Goal: Transaction & Acquisition: Purchase product/service

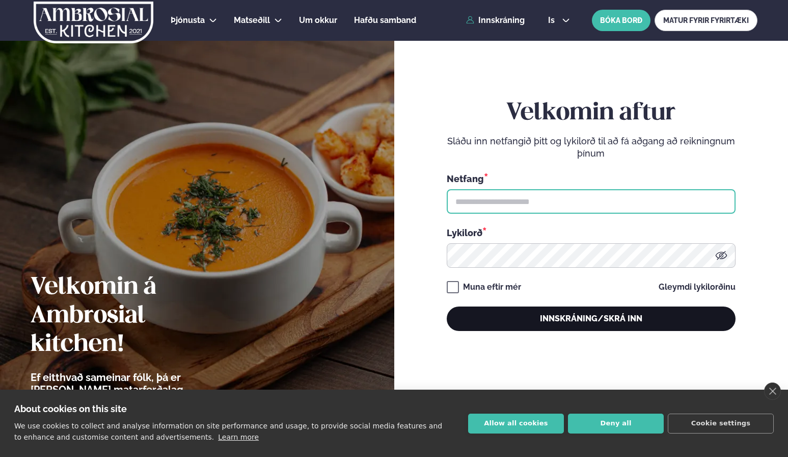
type input "**********"
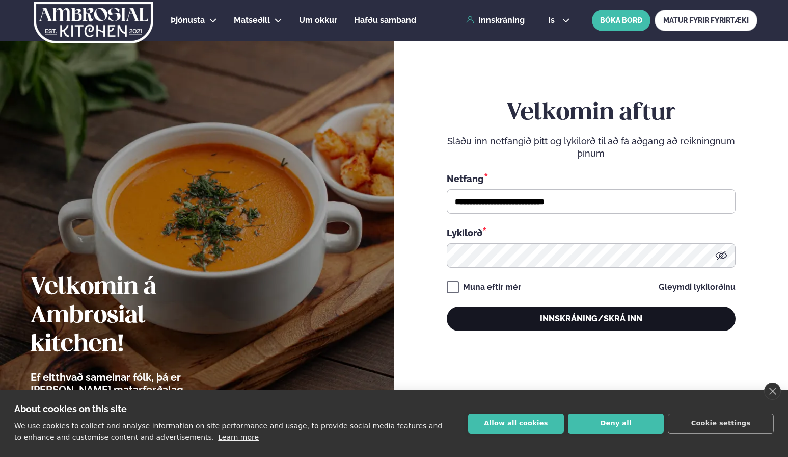
click at [520, 320] on button "Innskráning/Skrá inn" at bounding box center [591, 318] width 289 height 24
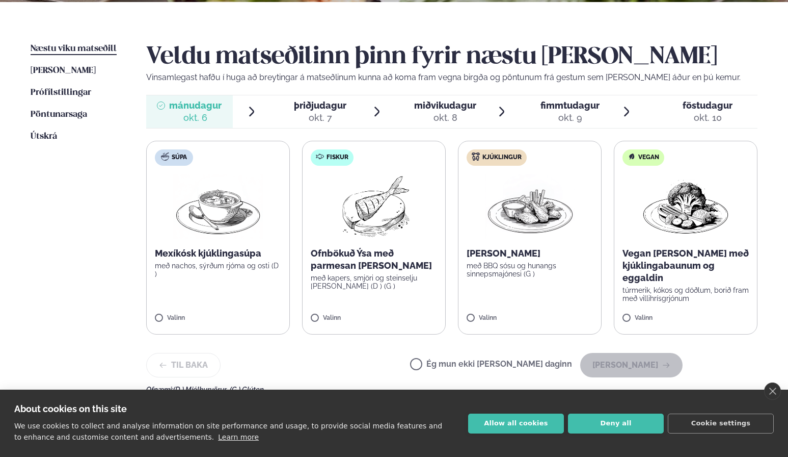
scroll to position [232, 0]
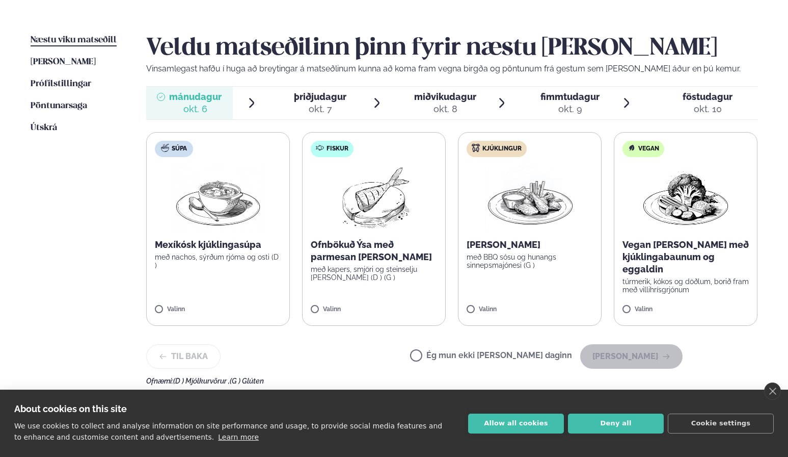
click at [349, 255] on p "Ofnbökuð Ýsa með parmesan [PERSON_NAME]" at bounding box center [374, 250] width 126 height 24
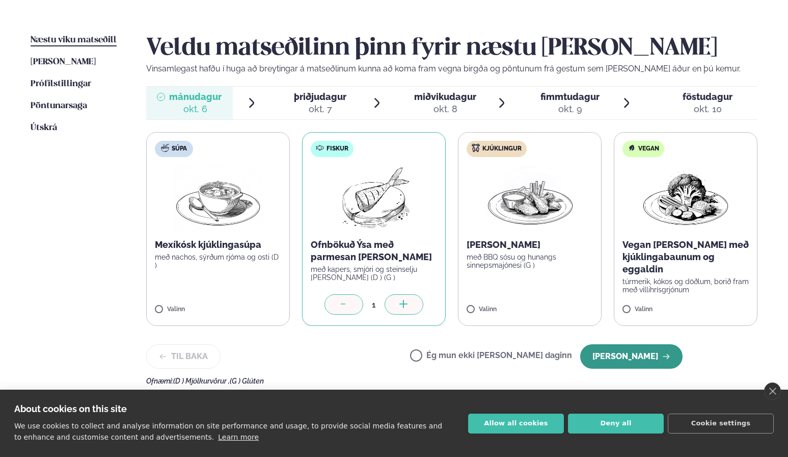
click at [653, 354] on button "[PERSON_NAME]" at bounding box center [631, 356] width 102 height 24
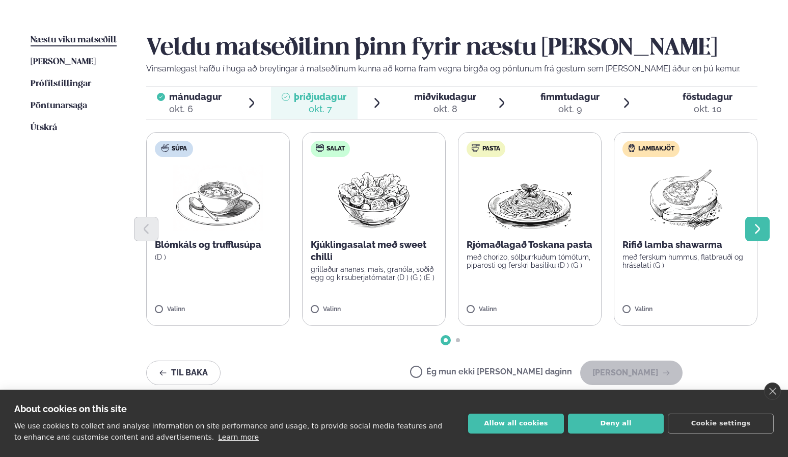
click at [750, 230] on button "Next slide" at bounding box center [757, 229] width 24 height 24
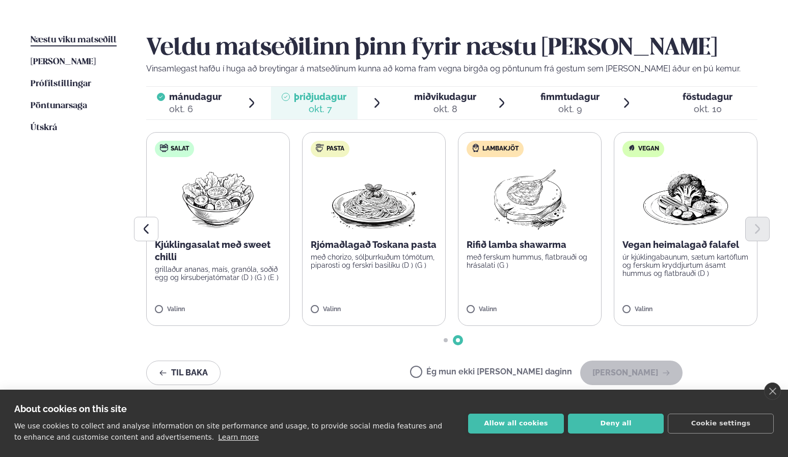
click at [498, 253] on p "með ferskum hummus, flatbrauði og hrásalati (G )" at bounding box center [530, 261] width 126 height 16
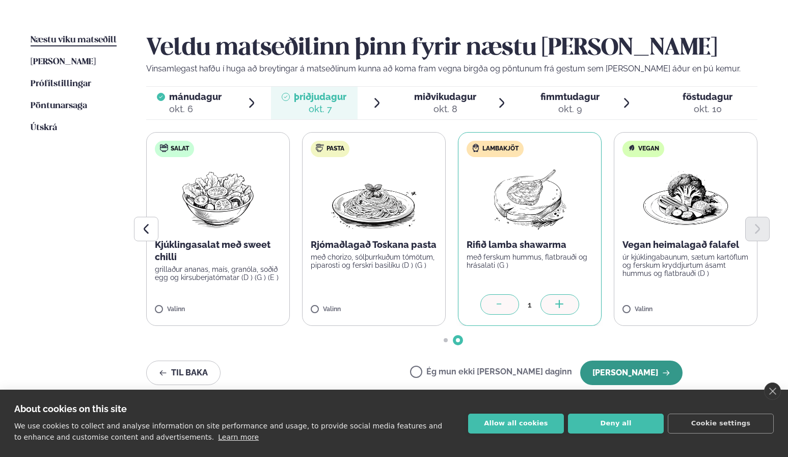
click at [624, 369] on button "[PERSON_NAME]" at bounding box center [631, 372] width 102 height 24
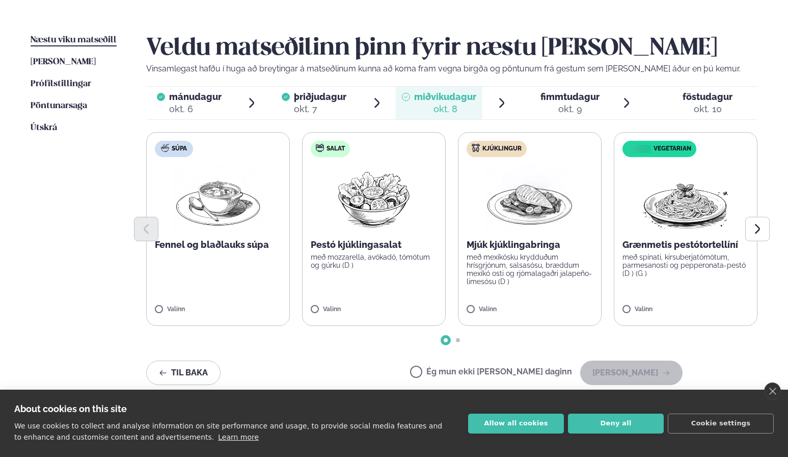
click at [491, 369] on label "Ég mun ekki [PERSON_NAME] daginn" at bounding box center [491, 372] width 162 height 11
click at [610, 378] on button "[PERSON_NAME]" at bounding box center [631, 372] width 102 height 24
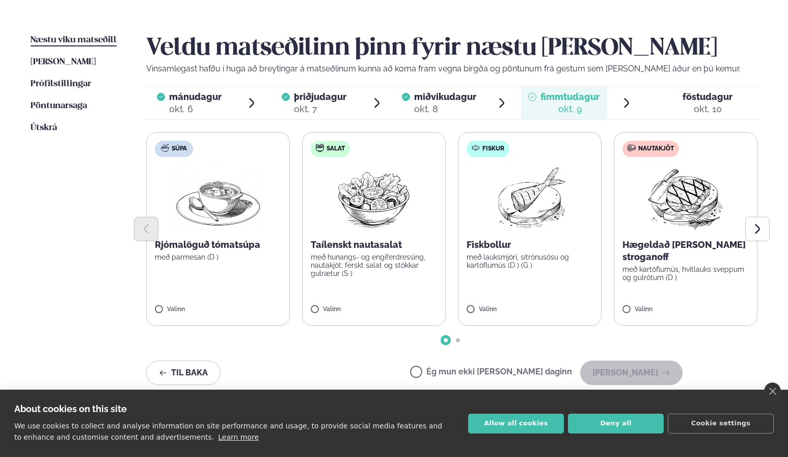
click at [524, 267] on p "með lauksmjöri, sítrónusósu og kartöflumús (D ) (G )" at bounding box center [530, 261] width 126 height 16
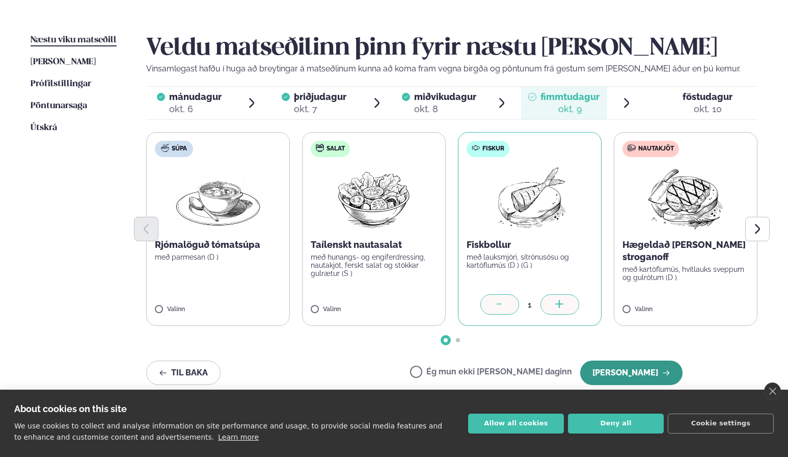
click at [620, 377] on button "[PERSON_NAME]" at bounding box center [631, 372] width 102 height 24
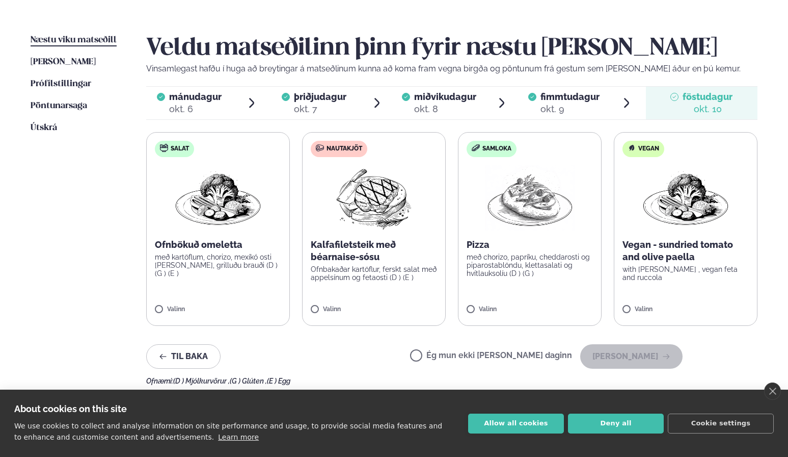
click at [453, 352] on label "Ég mun ekki [PERSON_NAME] daginn" at bounding box center [491, 356] width 162 height 11
click at [611, 357] on button "[PERSON_NAME]" at bounding box center [631, 356] width 102 height 24
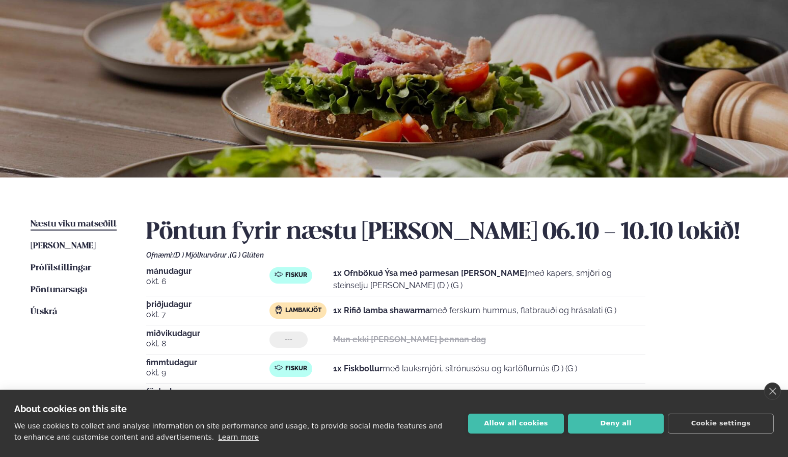
scroll to position [0, 0]
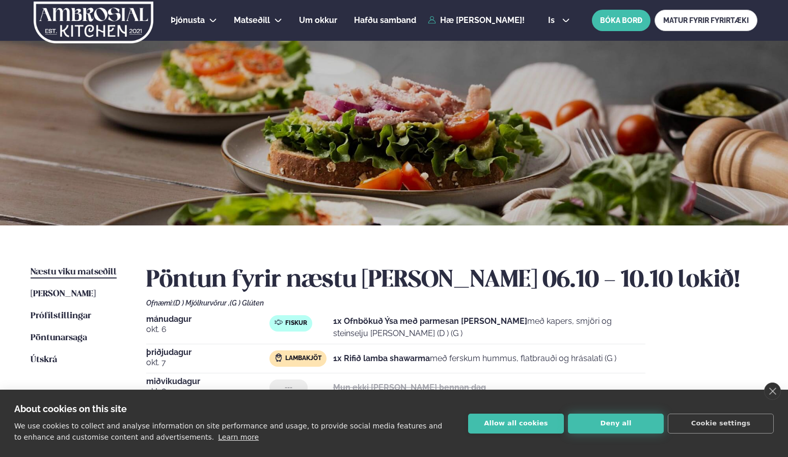
click at [602, 422] on button "Deny all" at bounding box center [616, 423] width 96 height 20
